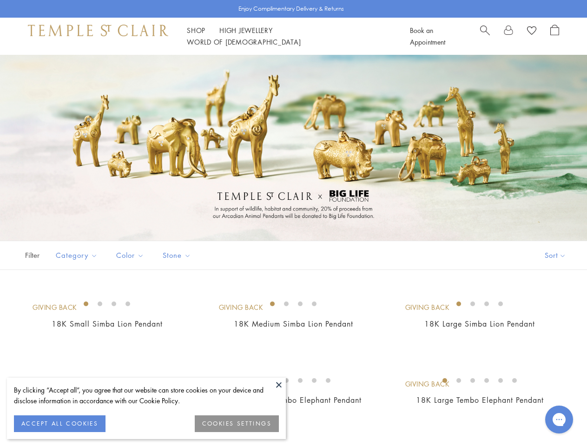
click at [293, 223] on div at bounding box center [293, 148] width 587 height 186
click at [279, 385] on button at bounding box center [279, 385] width 14 height 14
click at [59, 424] on button "ACCEPT ALL COOKIES" at bounding box center [60, 423] width 92 height 17
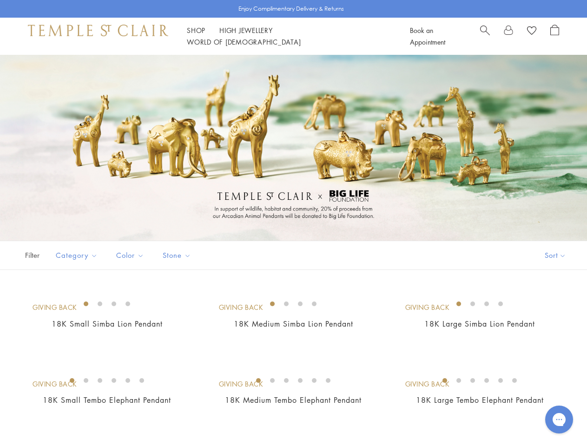
click at [0, 0] on img at bounding box center [0, 0] width 0 height 0
click at [196, 35] on link "Shop Shop" at bounding box center [196, 30] width 19 height 9
click at [301, 37] on link "World of [GEOGRAPHIC_DATA][DEMOGRAPHIC_DATA]" at bounding box center [244, 41] width 114 height 9
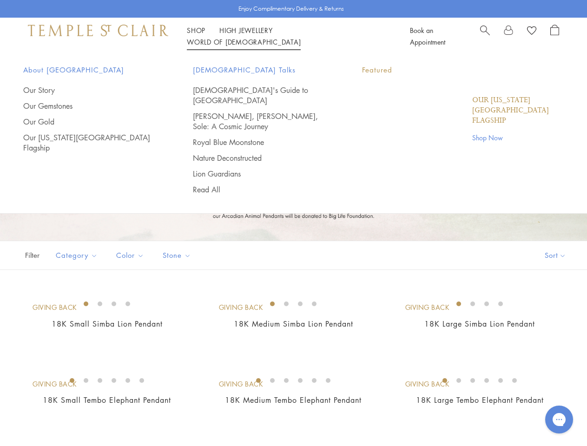
click at [293, 250] on div "Filter Sort Category Pendants Color Gold Stone" at bounding box center [293, 255] width 587 height 29
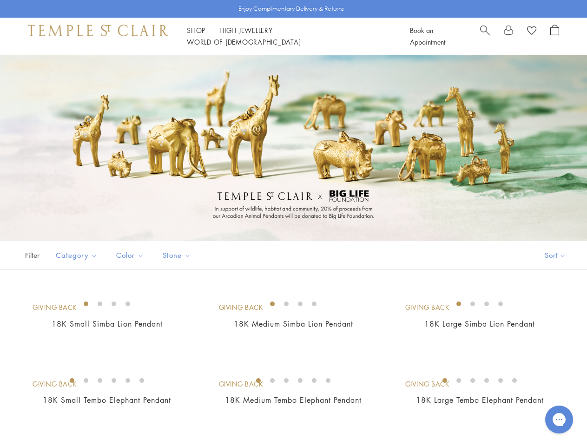
click at [554, 255] on button "Sort" at bounding box center [555, 255] width 63 height 28
click at [76, 255] on span "Category" at bounding box center [77, 256] width 53 height 12
click at [130, 255] on span "Color" at bounding box center [131, 256] width 39 height 12
